Goal: Information Seeking & Learning: Learn about a topic

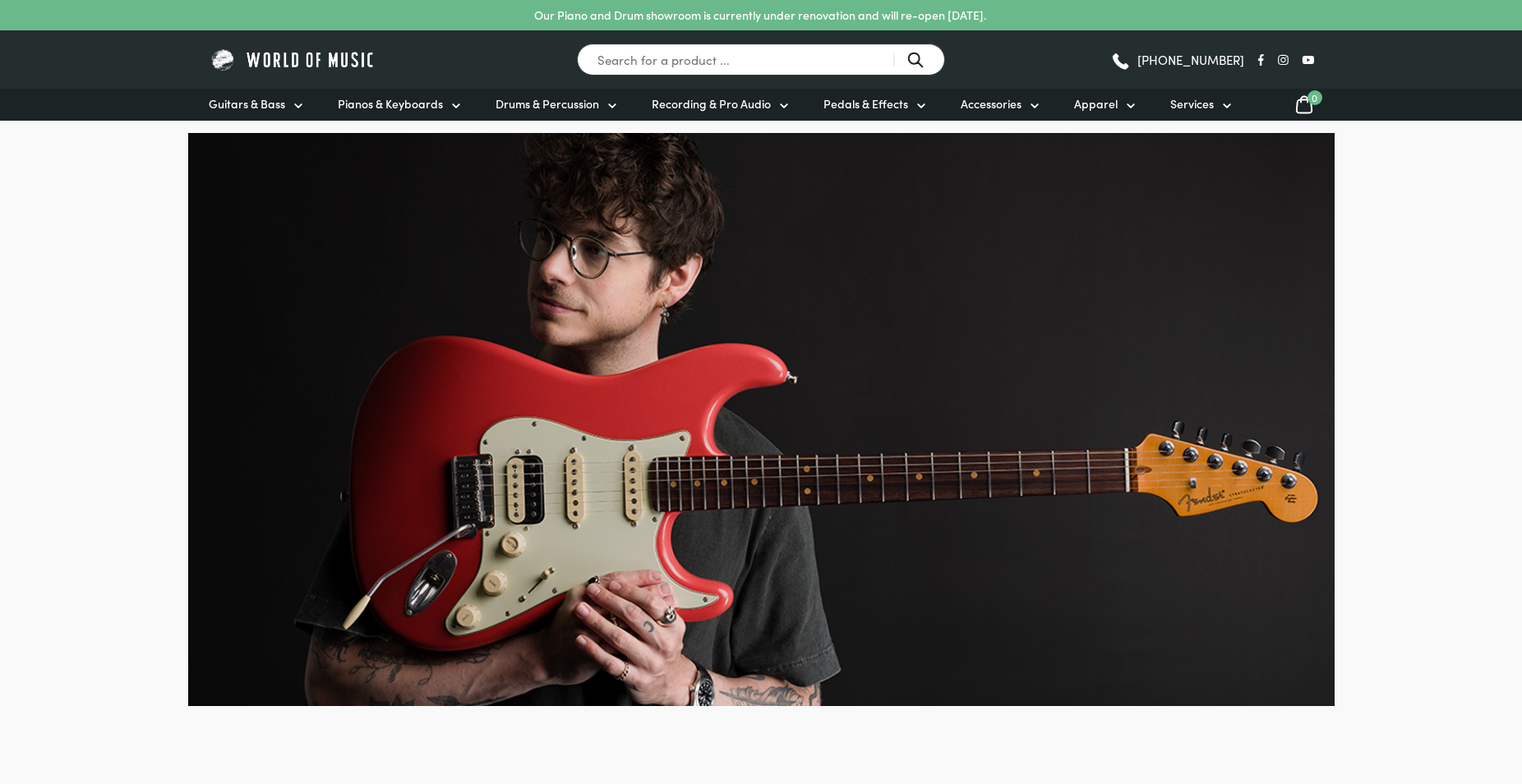
click at [698, 56] on input "Search for a product ..." at bounding box center [761, 59] width 368 height 32
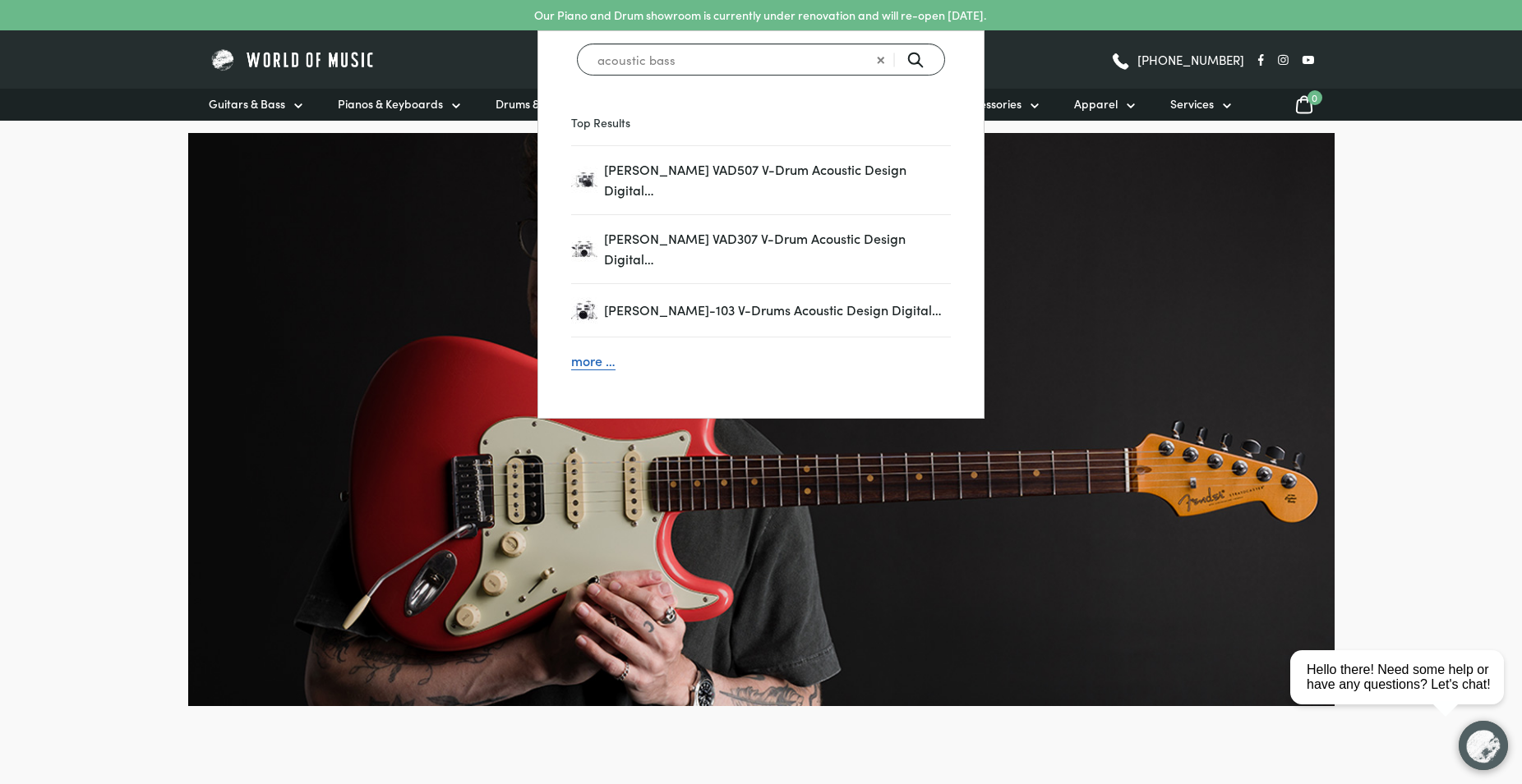
type input "acoustic bass"
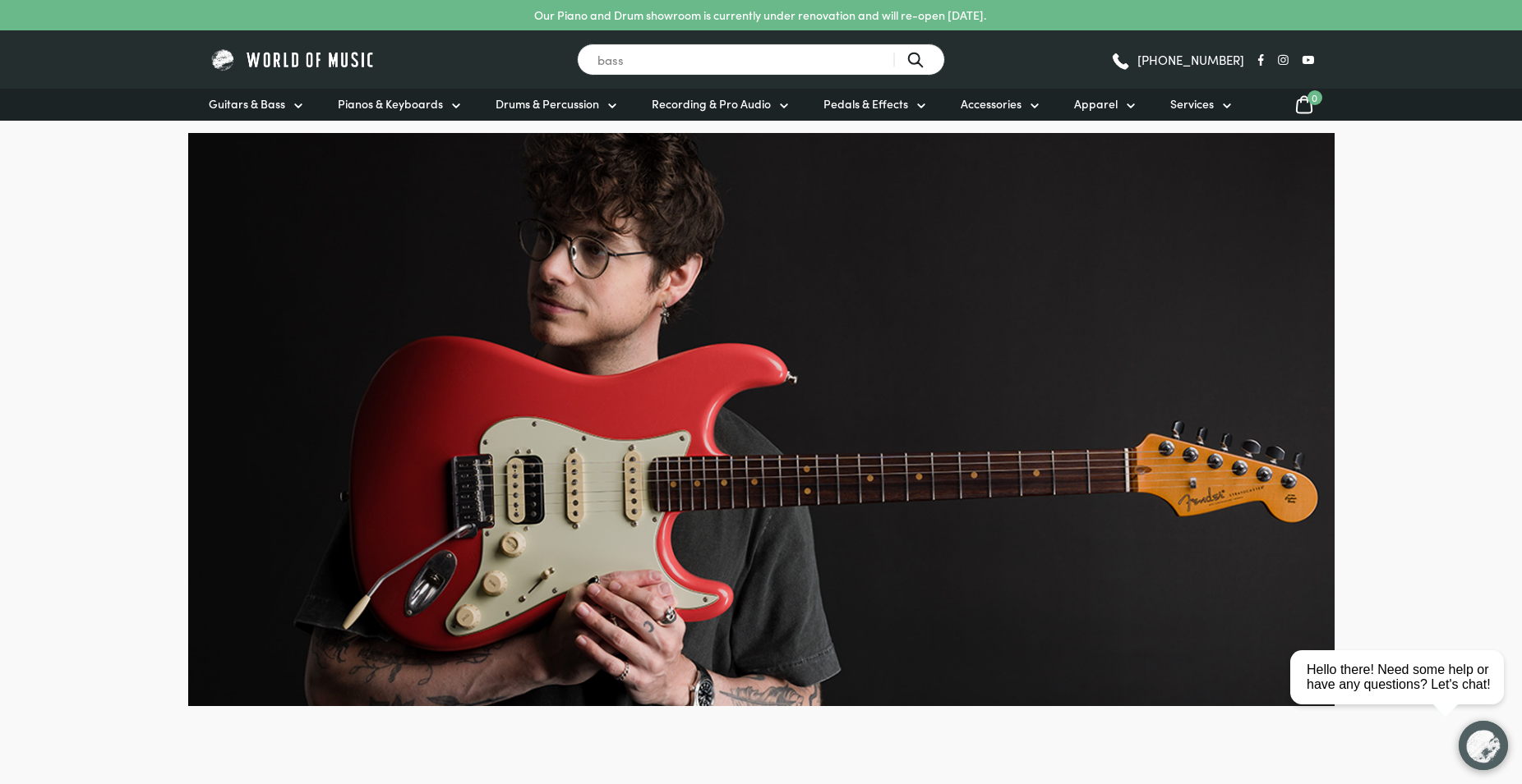
type input "bass"
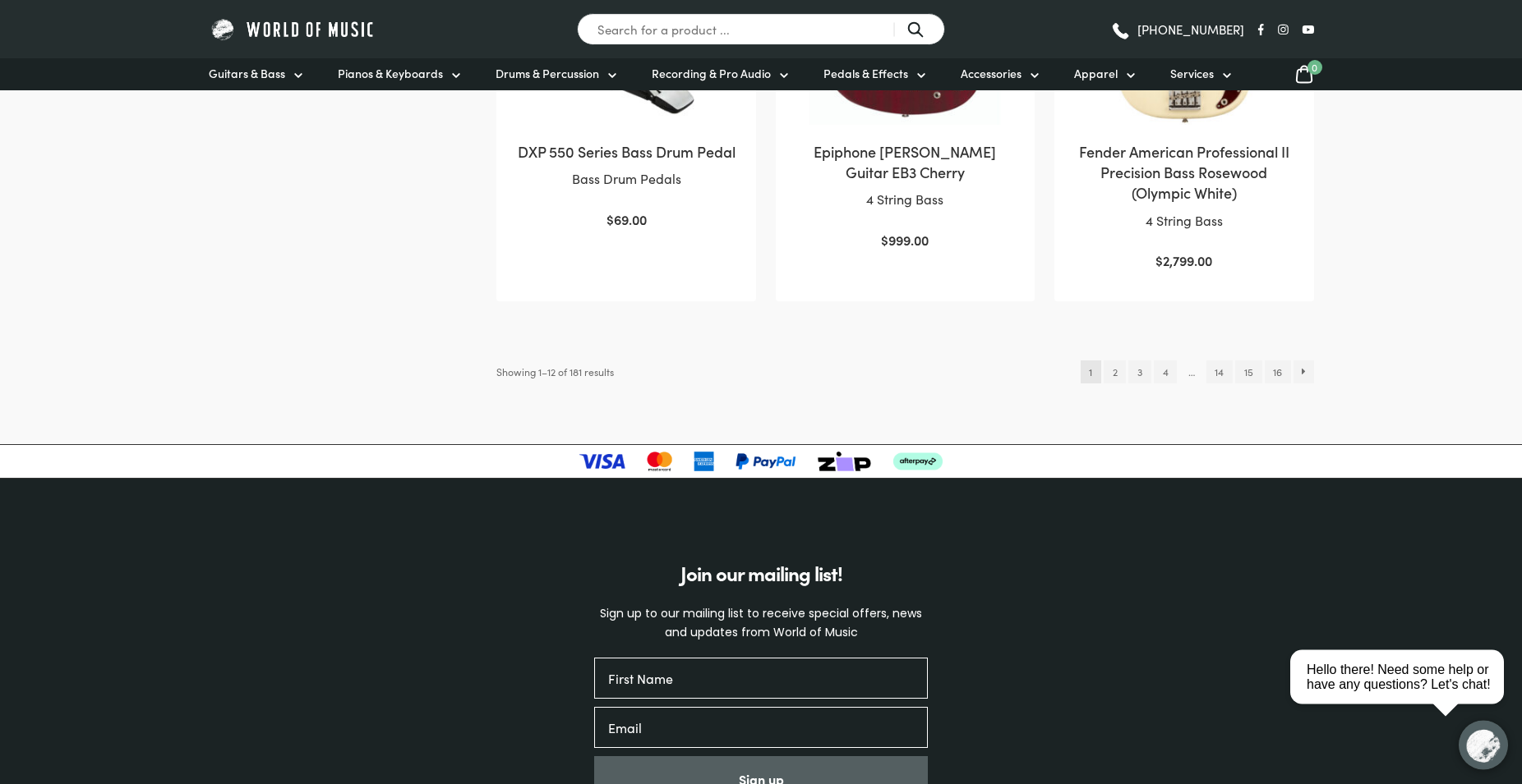
scroll to position [1759, 0]
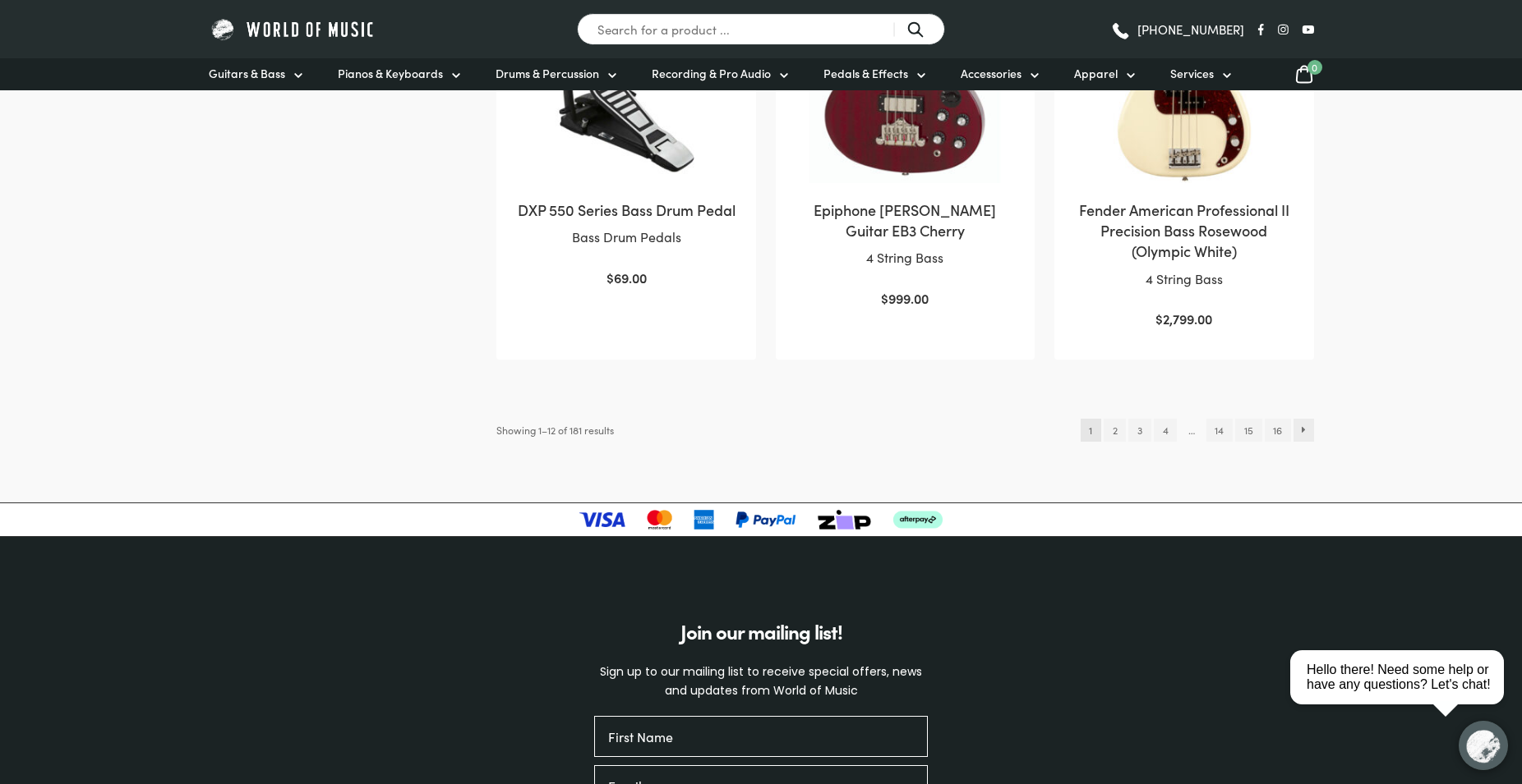
click at [1307, 430] on link "→" at bounding box center [1303, 430] width 20 height 23
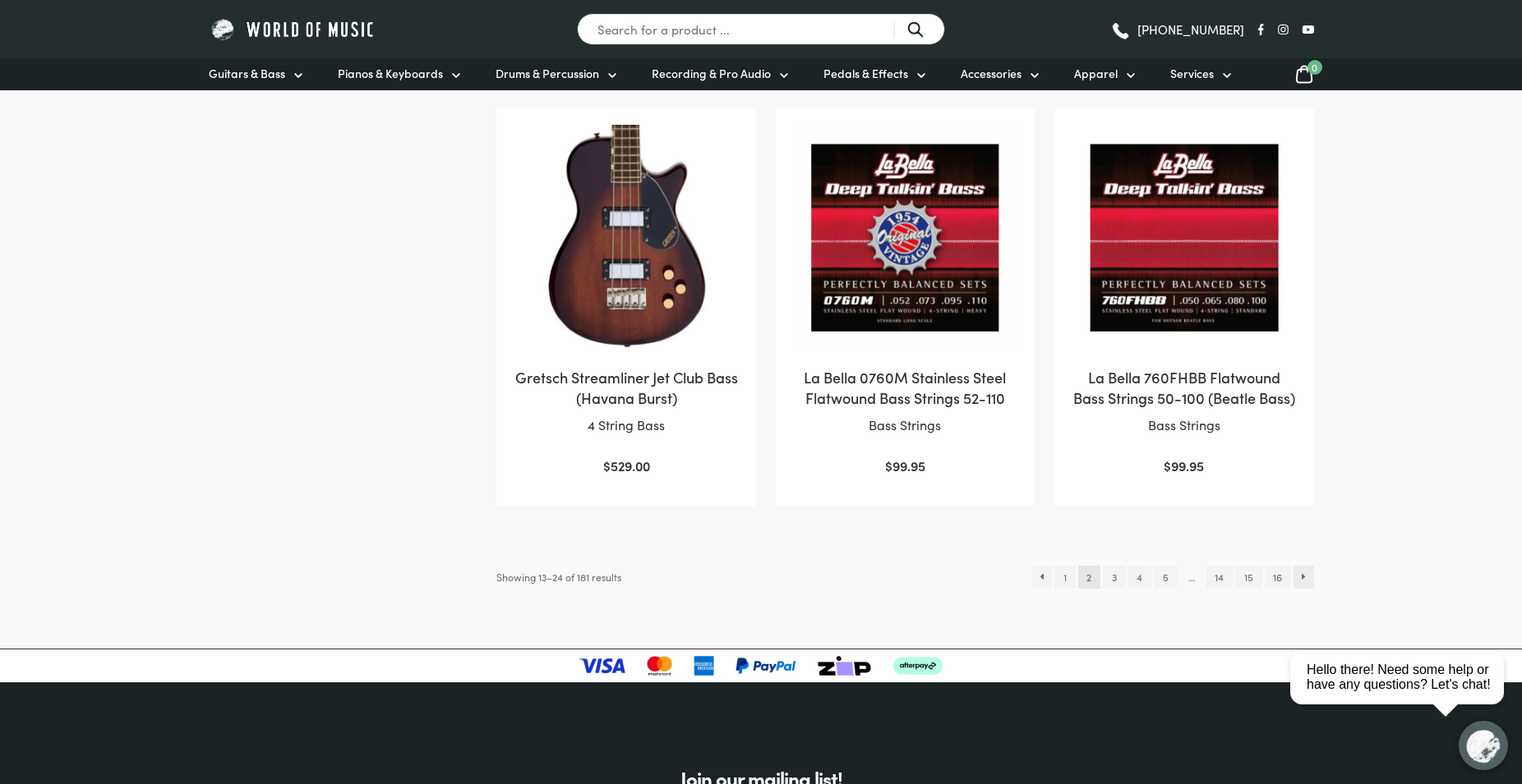
click at [1303, 571] on link "→" at bounding box center [1303, 578] width 20 height 23
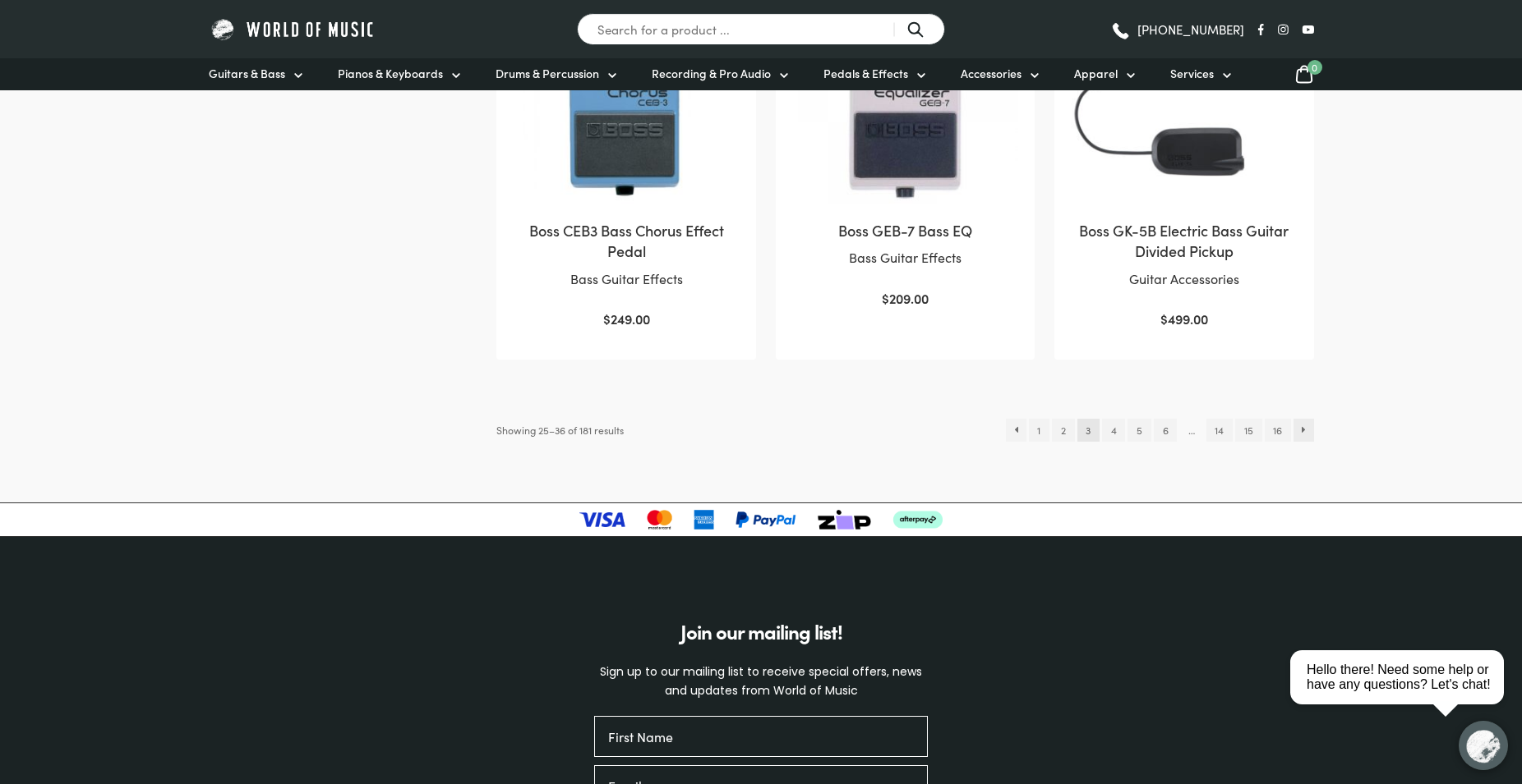
click at [1300, 419] on link "→" at bounding box center [1303, 430] width 20 height 23
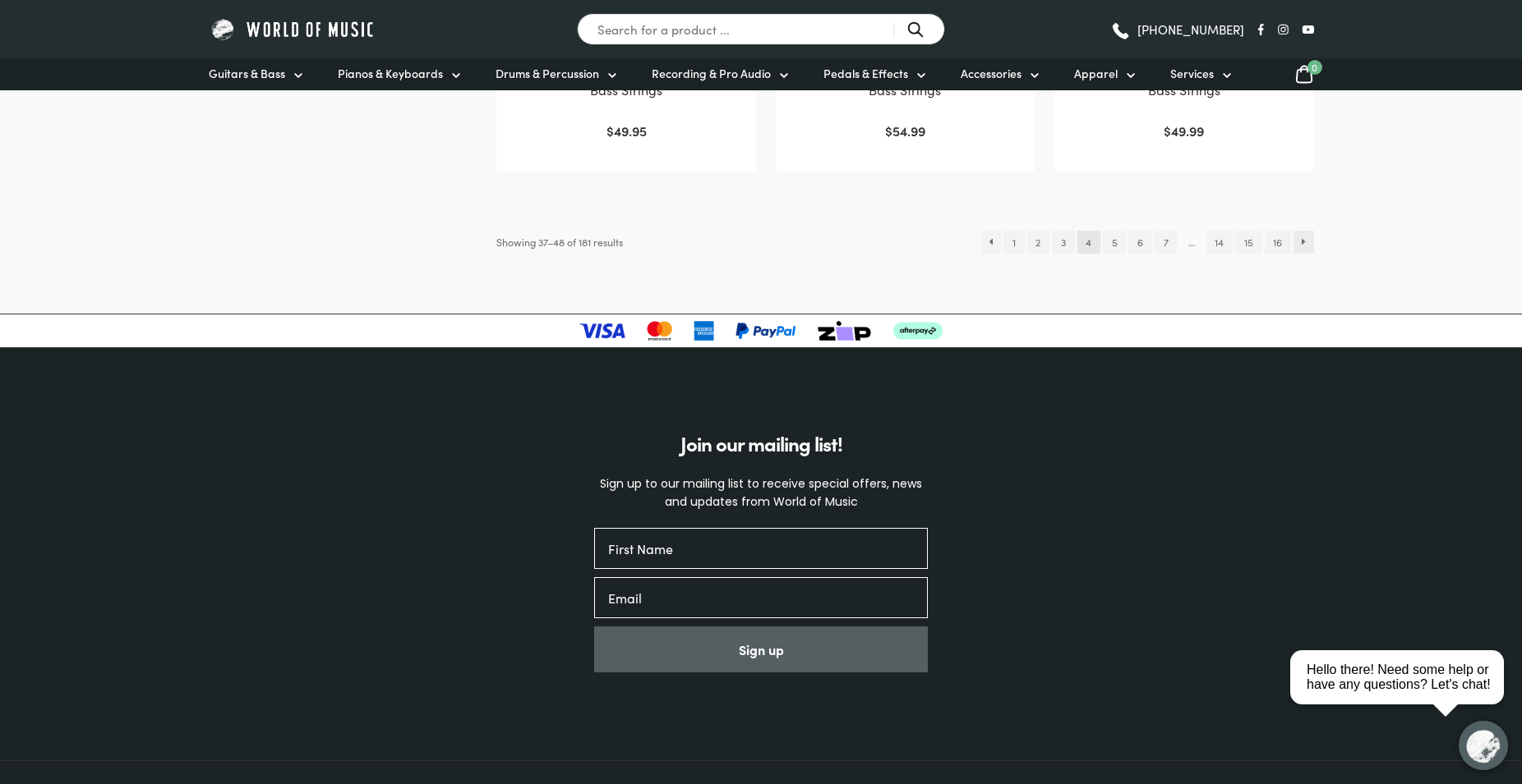
click at [1305, 249] on link "→" at bounding box center [1303, 243] width 20 height 23
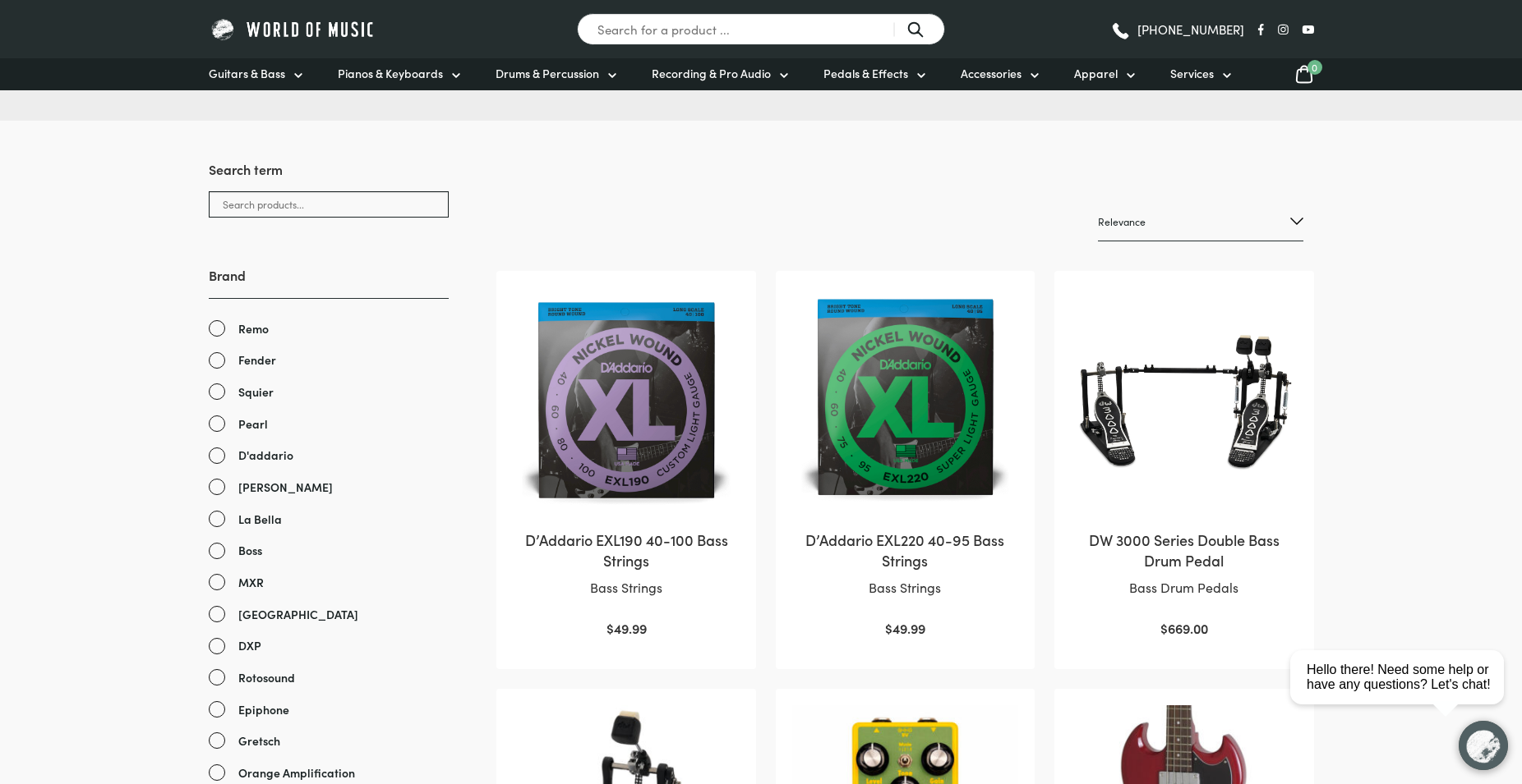
scroll to position [168, 0]
